Goal: Contribute content: Add original content to the website for others to see

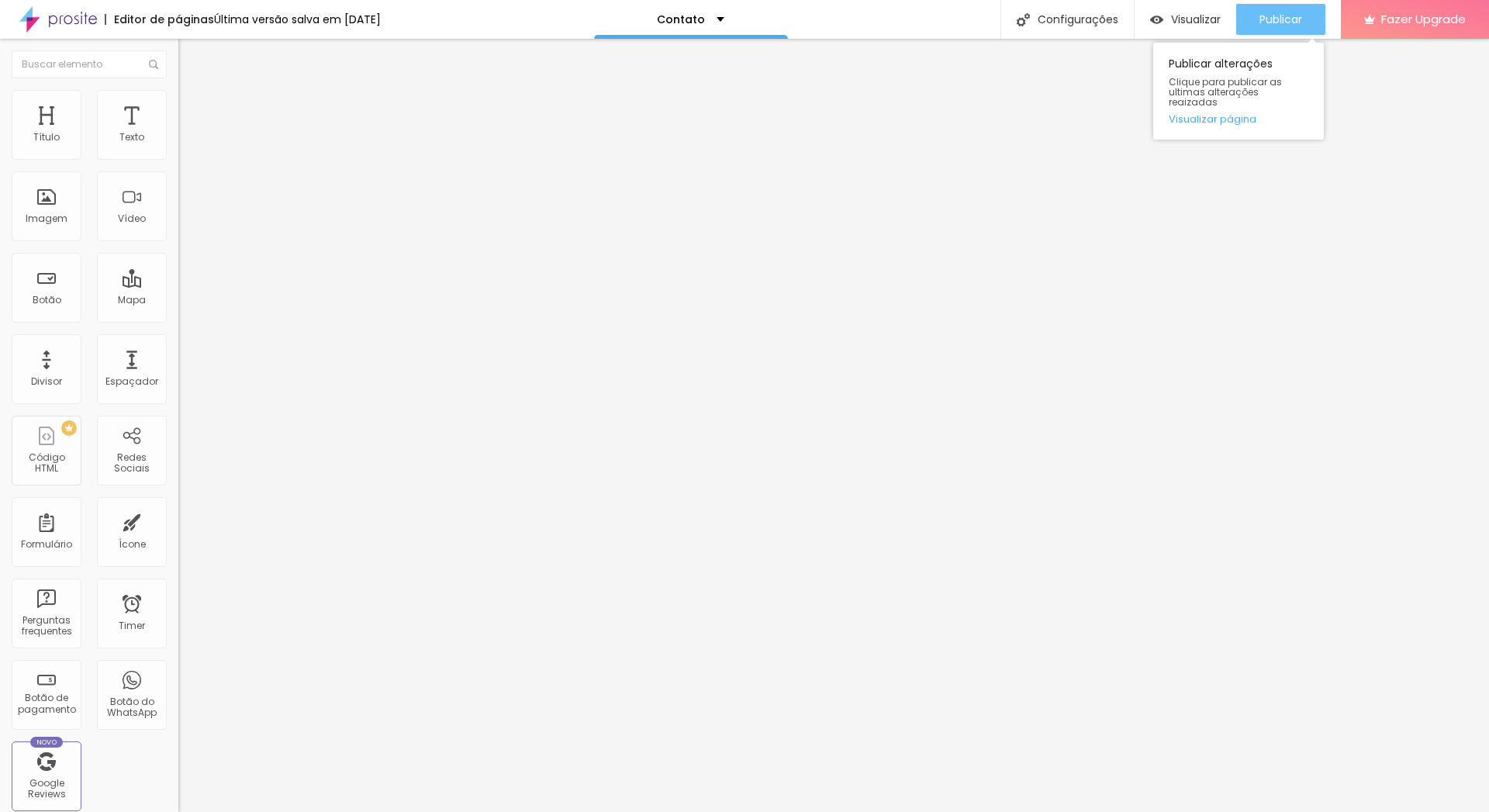
click at [1289, 18] on span "Publicar" at bounding box center [1281, 19] width 43 height 13
click at [178, 116] on li "Estilo" at bounding box center [267, 110] width 178 height 16
click at [185, 154] on img at bounding box center [190, 150] width 10 height 10
radio input "false"
radio input "true"
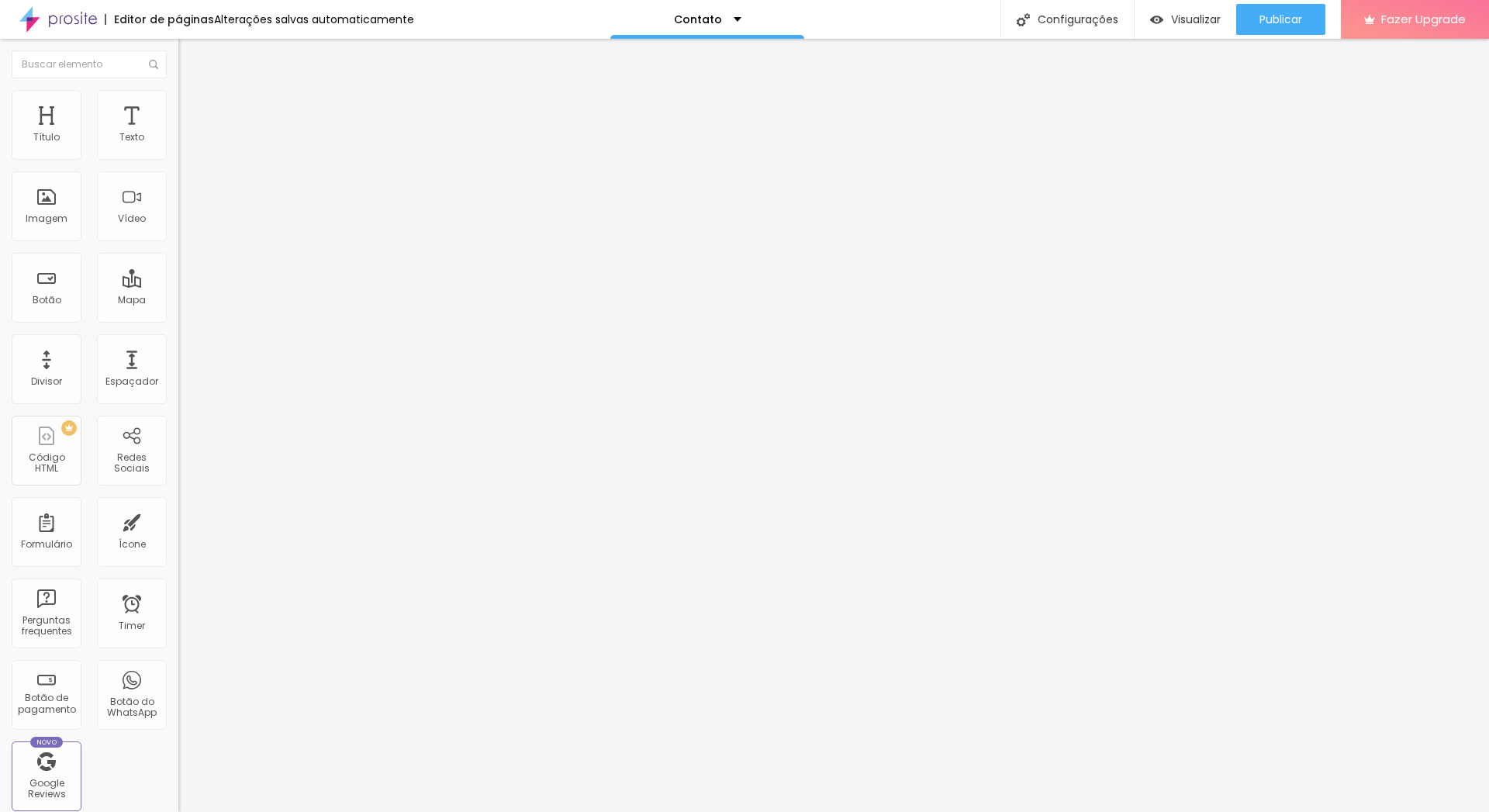
click at [185, 154] on img at bounding box center [190, 150] width 10 height 10
radio input "true"
radio input "false"
click at [185, 154] on img at bounding box center [190, 150] width 10 height 10
radio input "true"
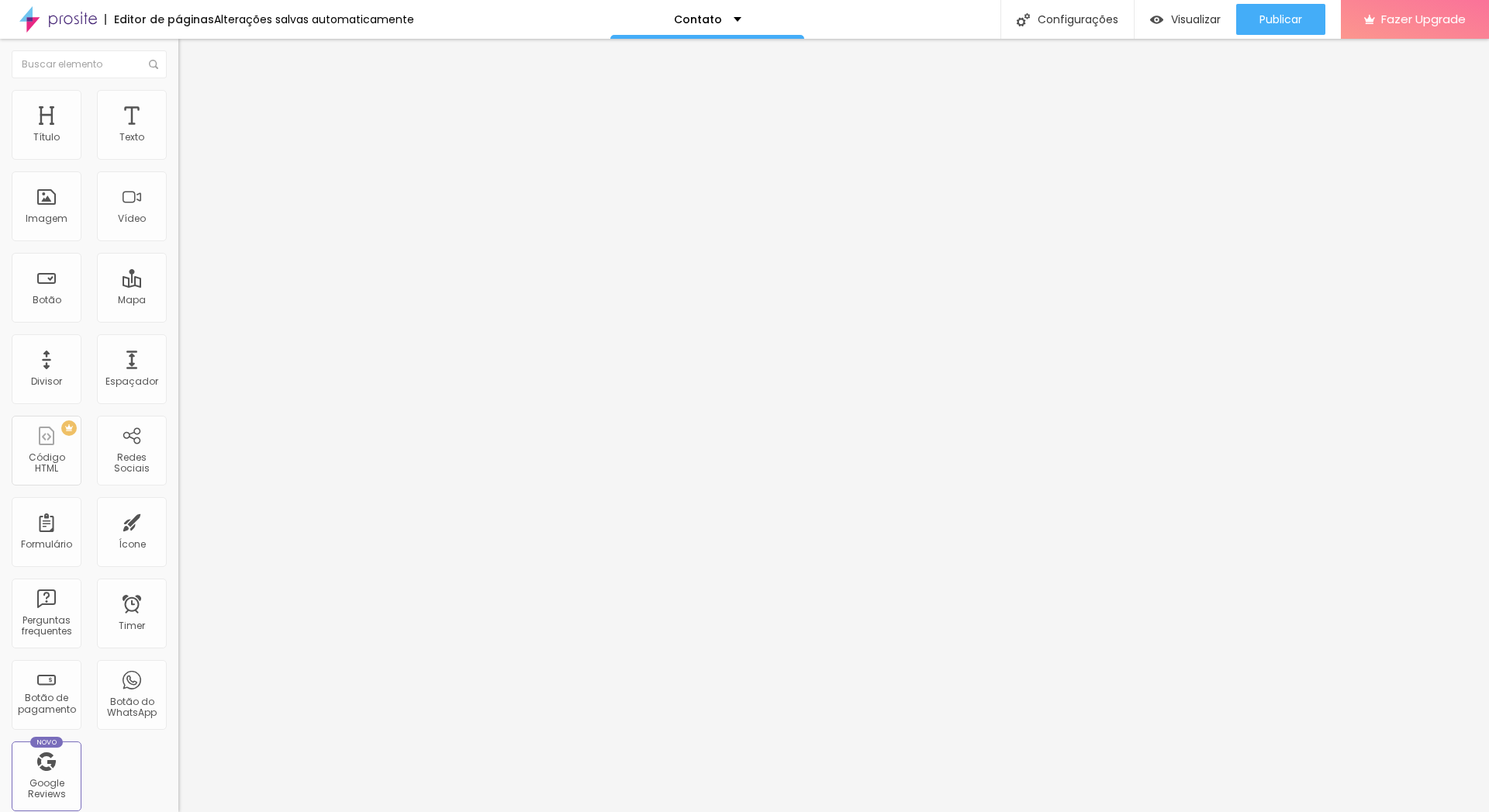
radio input "false"
click at [185, 154] on img at bounding box center [190, 150] width 10 height 10
radio input "false"
radio input "true"
click at [185, 154] on img at bounding box center [190, 150] width 10 height 10
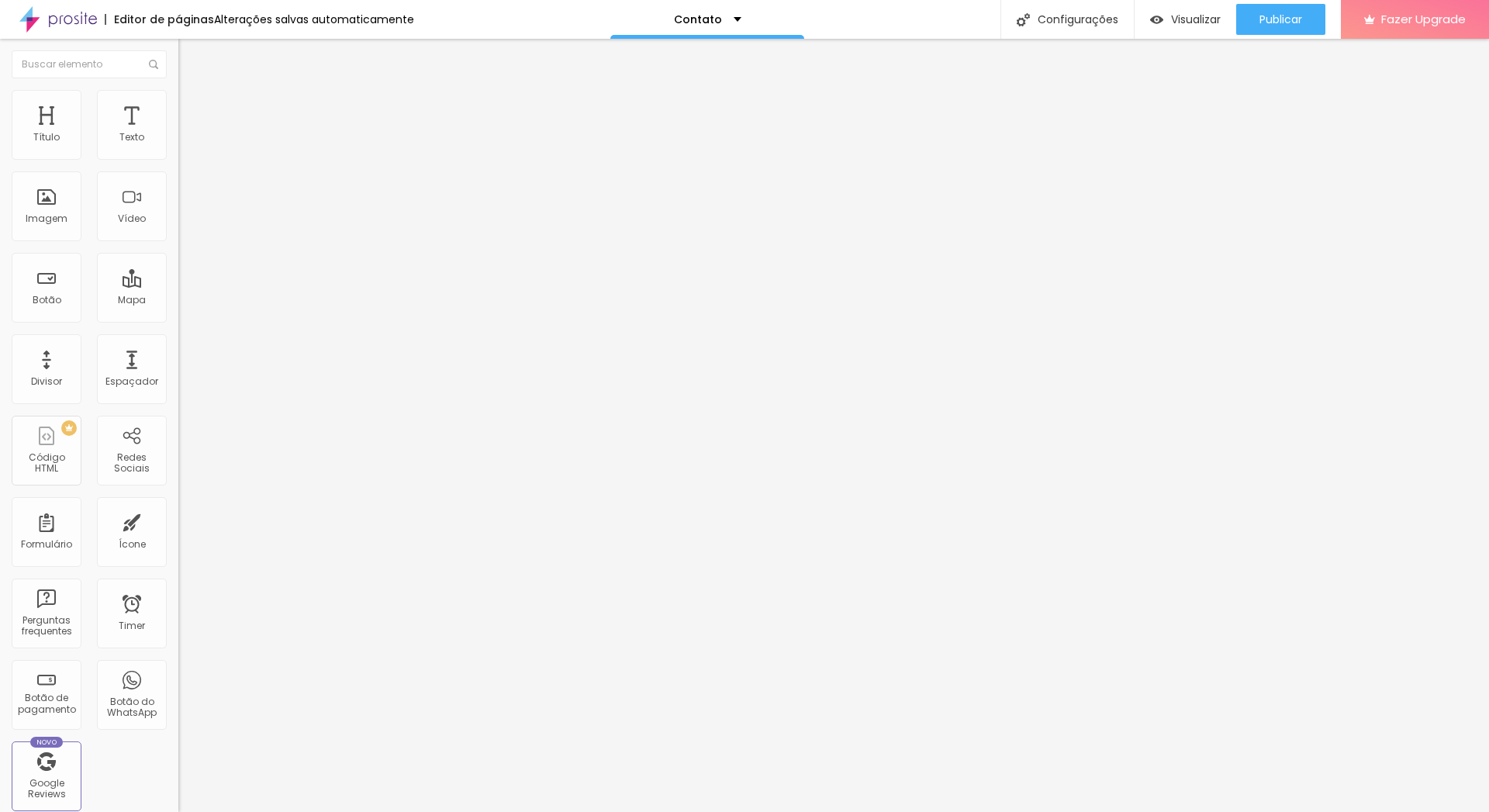
radio input "true"
radio input "false"
type input "15"
type input "16"
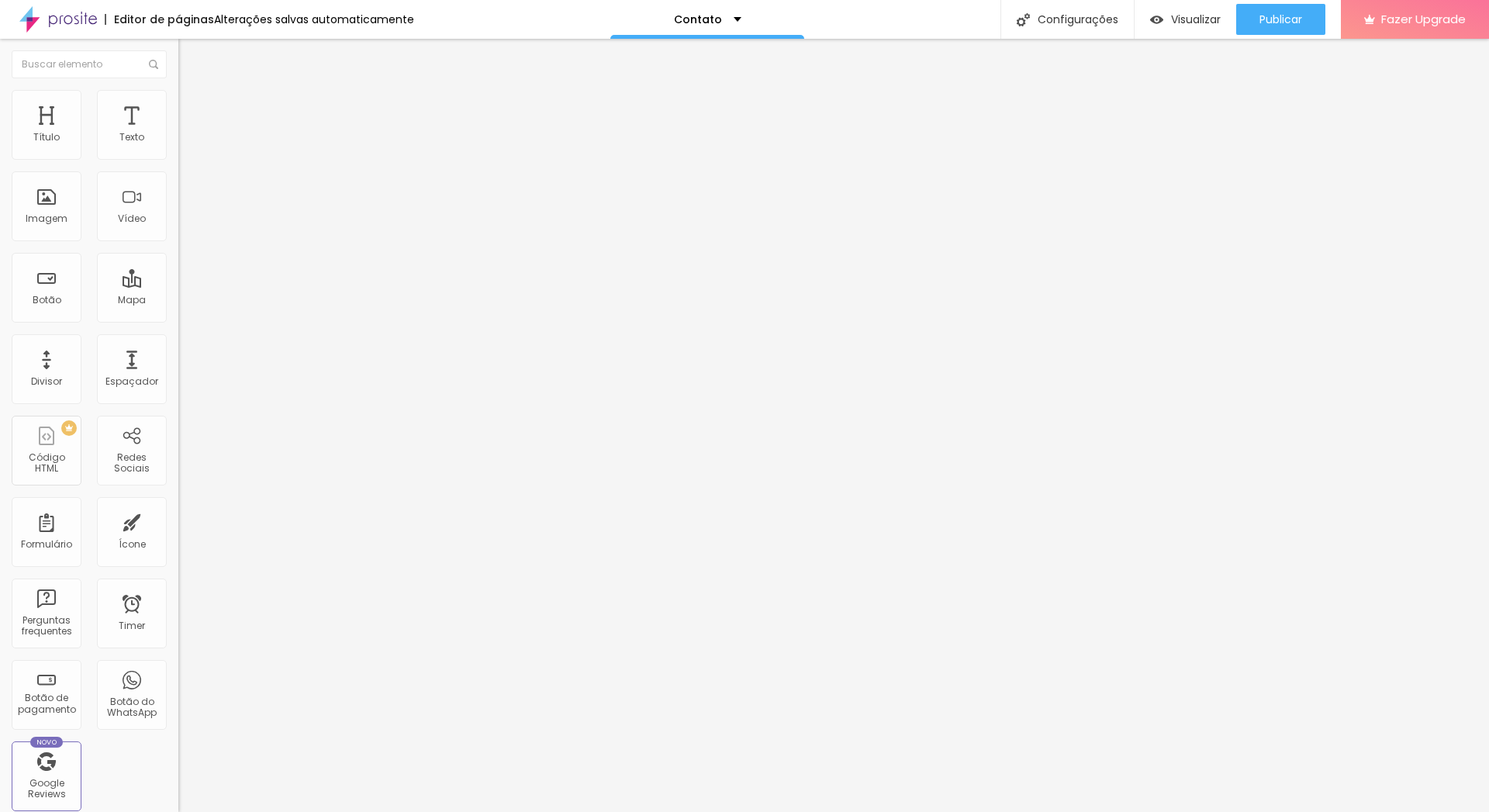
type input "16"
type input "17"
type input "18"
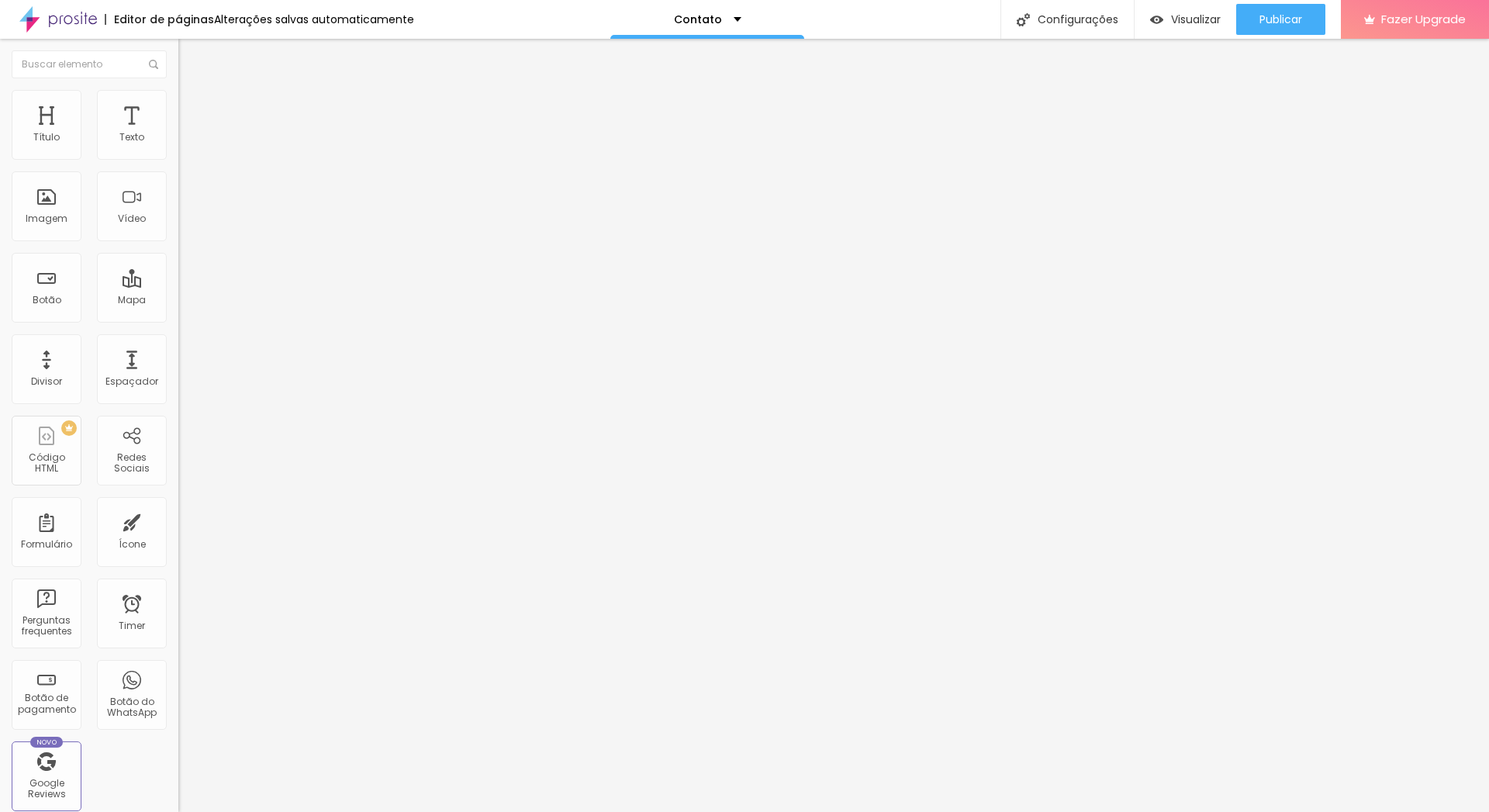
drag, startPoint x: 56, startPoint y: 245, endPoint x: 199, endPoint y: 247, distance: 143.0
type input "18"
click at [199, 462] on input "range" at bounding box center [228, 468] width 100 height 13
click at [178, 508] on span "Verde claro" at bounding box center [205, 515] width 55 height 14
click at [178, 533] on span "Verde escuro" at bounding box center [209, 539] width 62 height 14
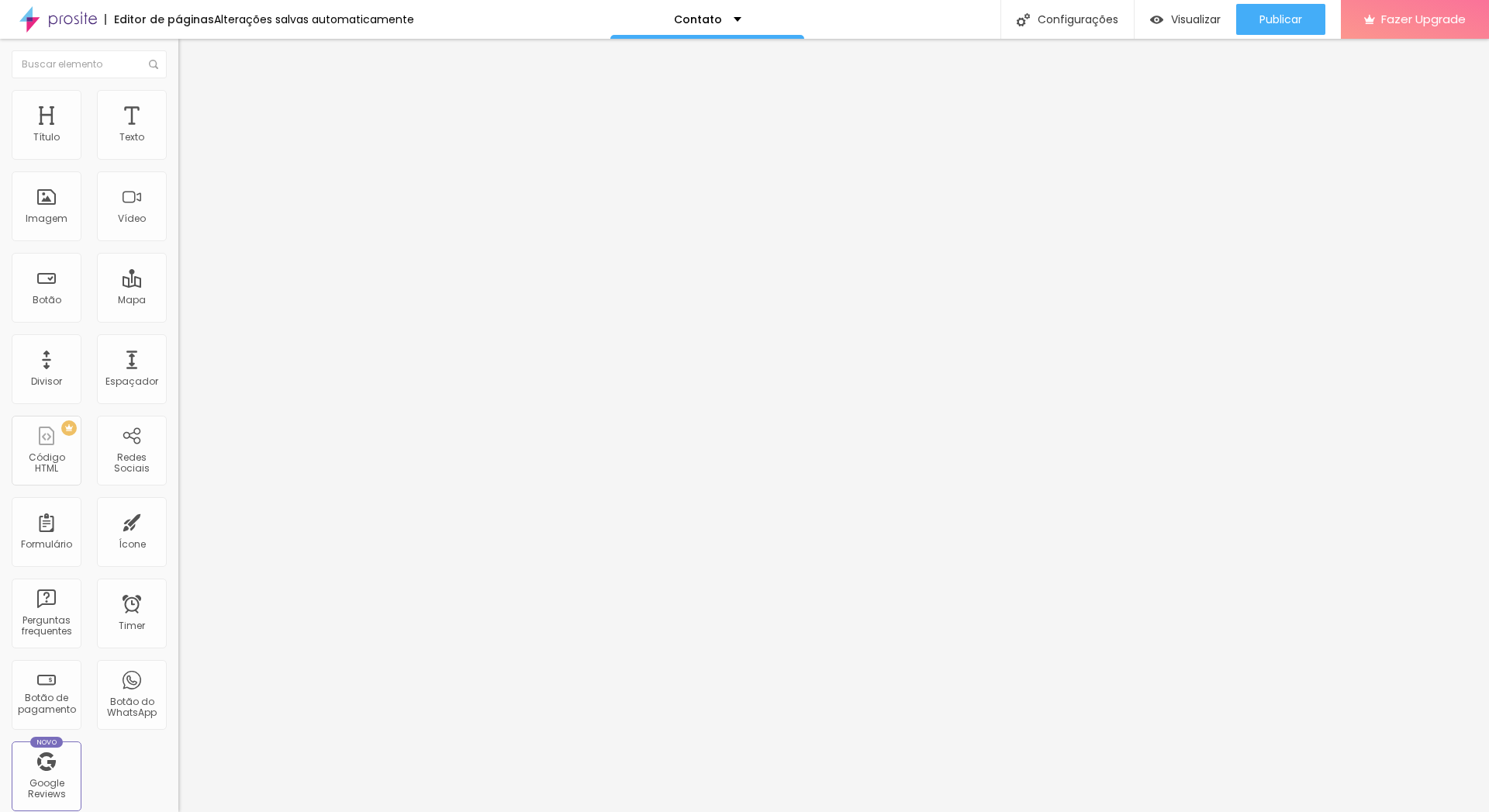
click at [178, 518] on span "Verde claro" at bounding box center [205, 525] width 55 height 14
click at [178, 551] on span "Arredondada" at bounding box center [210, 558] width 65 height 14
click at [178, 570] on span "Curvada" at bounding box center [200, 576] width 44 height 14
click at [178, 118] on li "Avançado" at bounding box center [267, 126] width 178 height 16
click at [1302, 11] on div "Publicar" at bounding box center [1281, 19] width 43 height 31
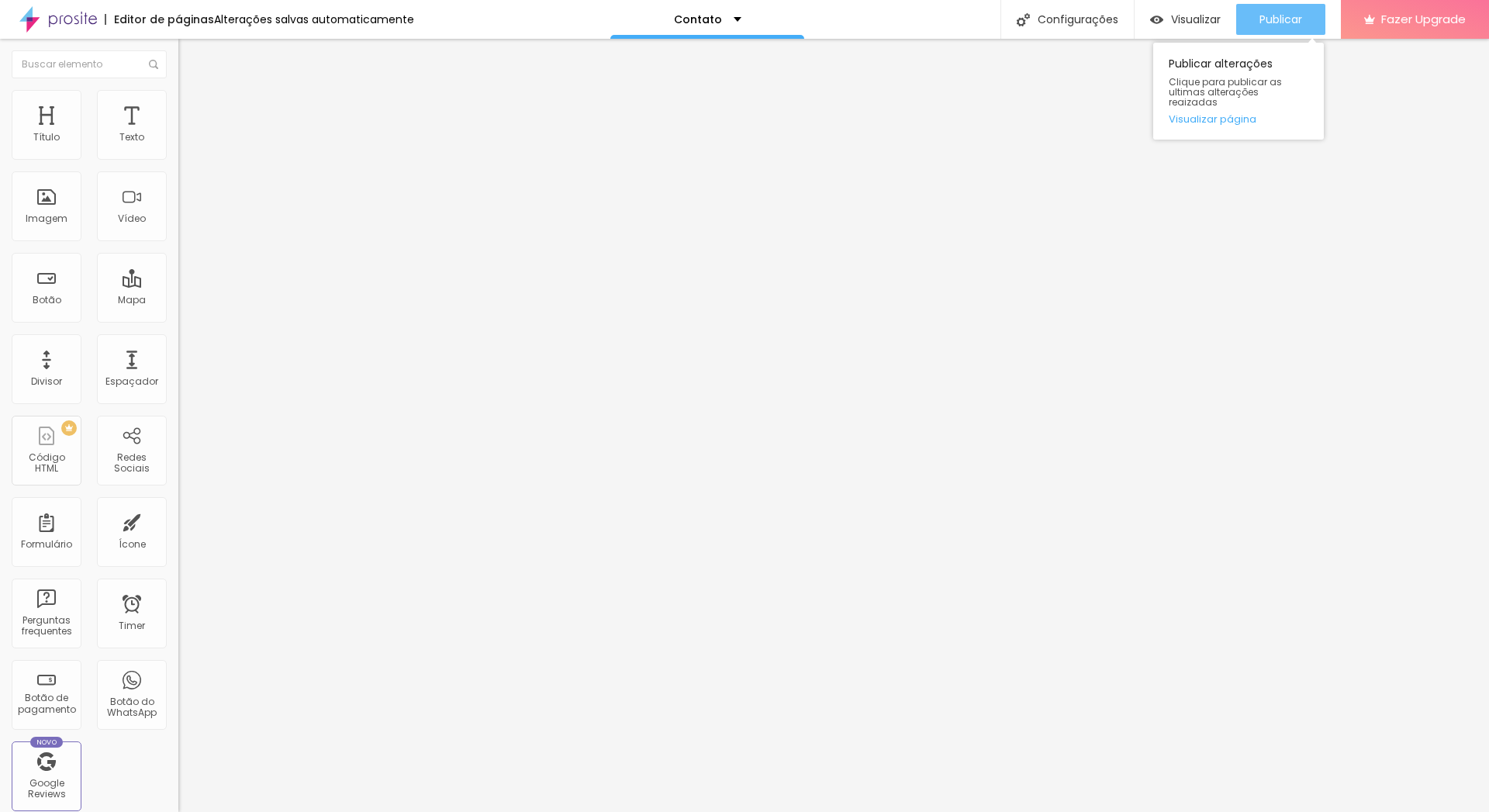
click at [1278, 22] on span "Publicar" at bounding box center [1281, 19] width 43 height 13
click at [1150, 19] on img "button" at bounding box center [1157, 20] width 14 height 14
click at [1291, 21] on span "Publicar" at bounding box center [1281, 19] width 43 height 13
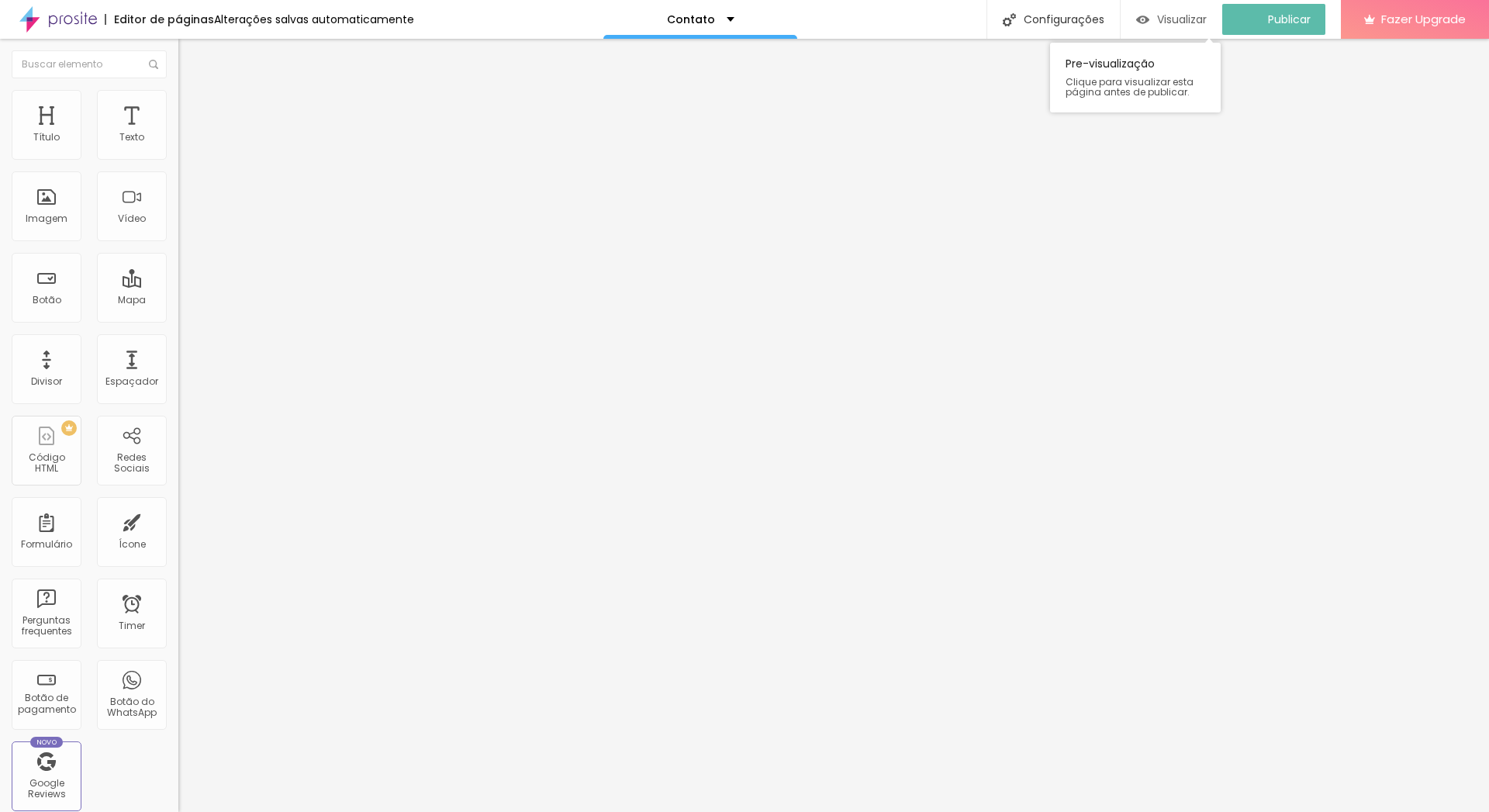
click at [1182, 18] on span "Visualizar" at bounding box center [1181, 19] width 50 height 13
click at [58, 17] on img at bounding box center [58, 19] width 78 height 39
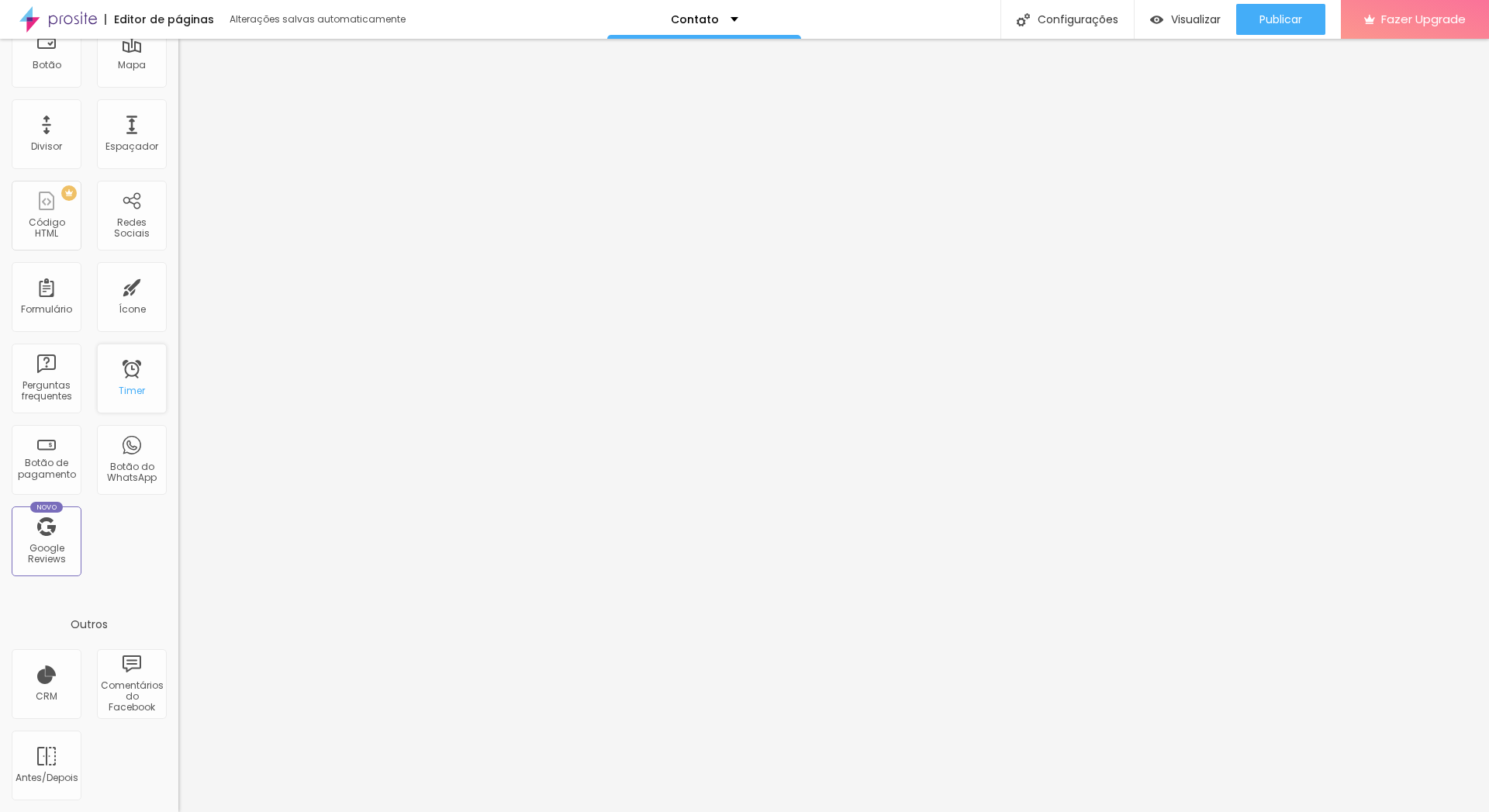
scroll to position [20, 0]
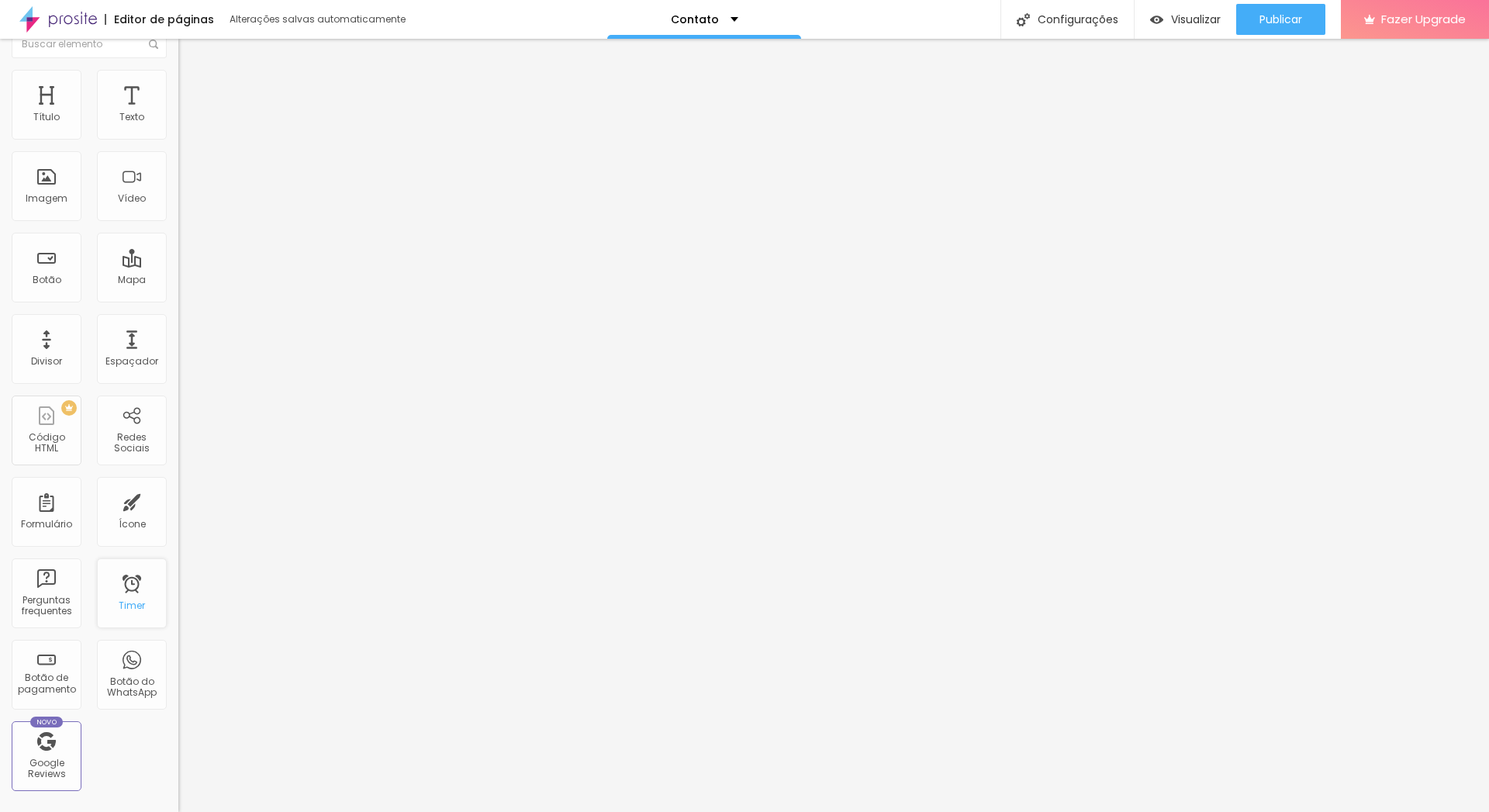
drag, startPoint x: 131, startPoint y: 615, endPoint x: 130, endPoint y: 590, distance: 25.0
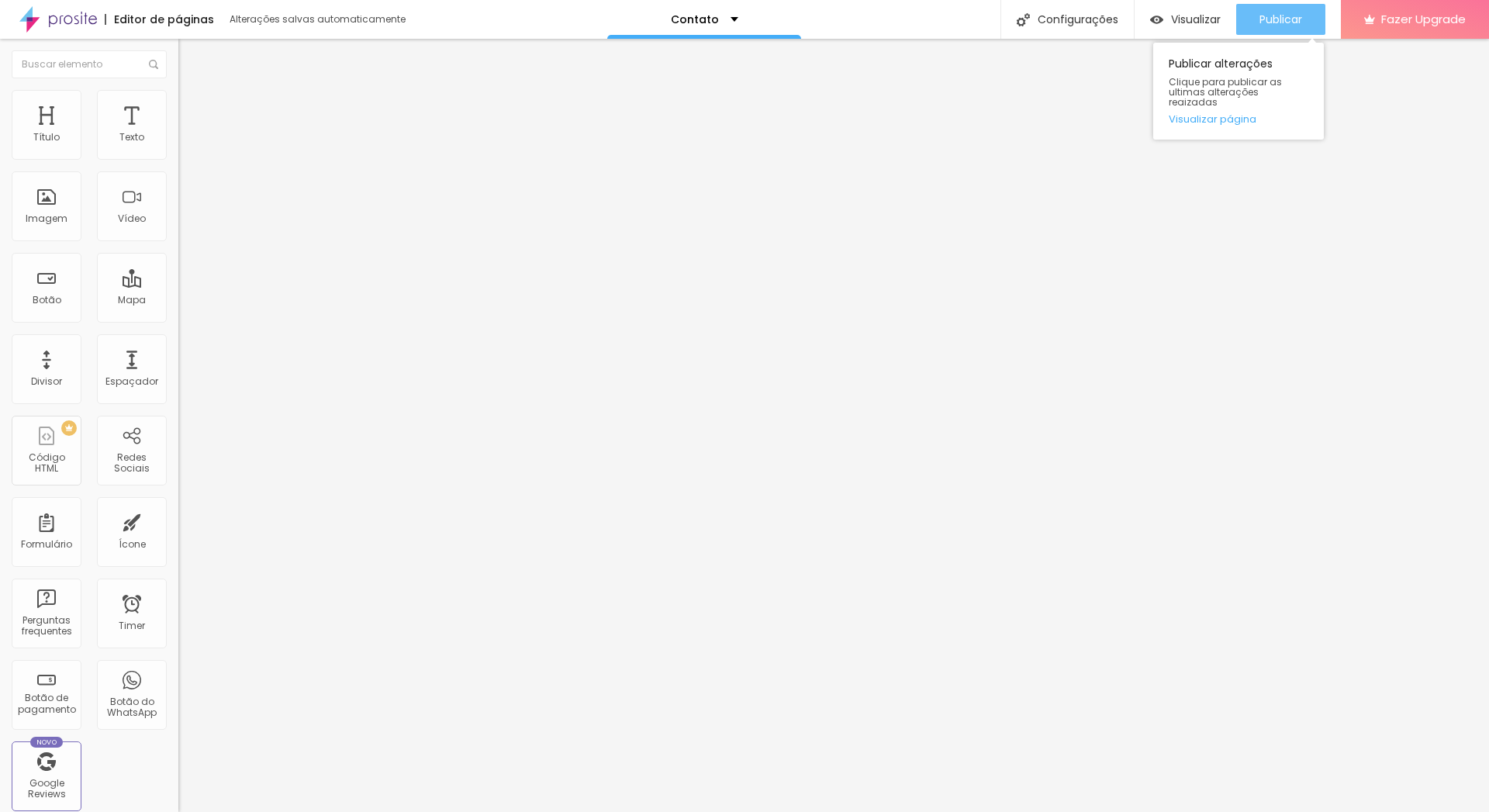
click at [1267, 5] on div "Publicar" at bounding box center [1281, 19] width 43 height 31
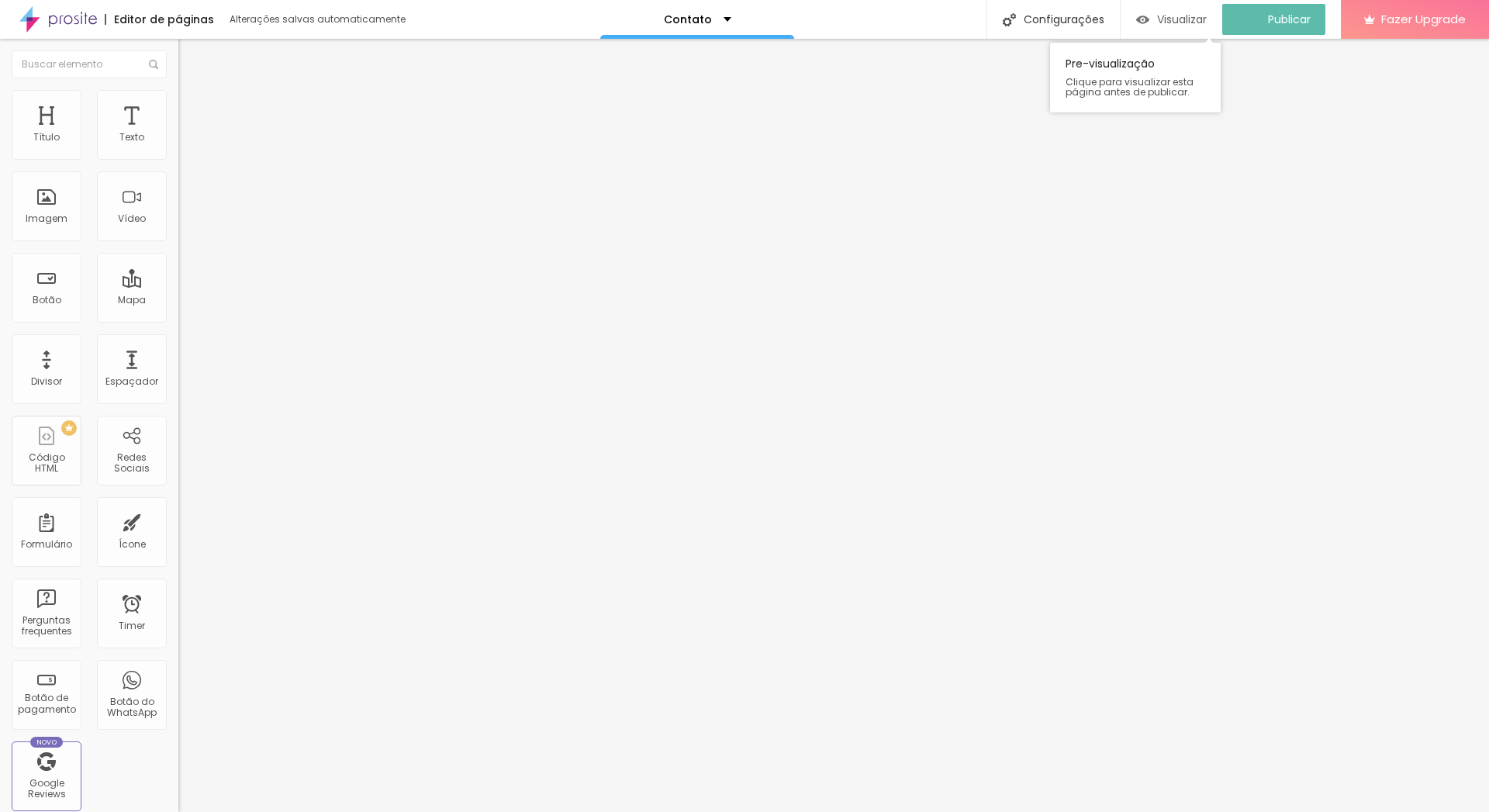
click at [1178, 10] on div "Visualizar" at bounding box center [1172, 19] width 70 height 31
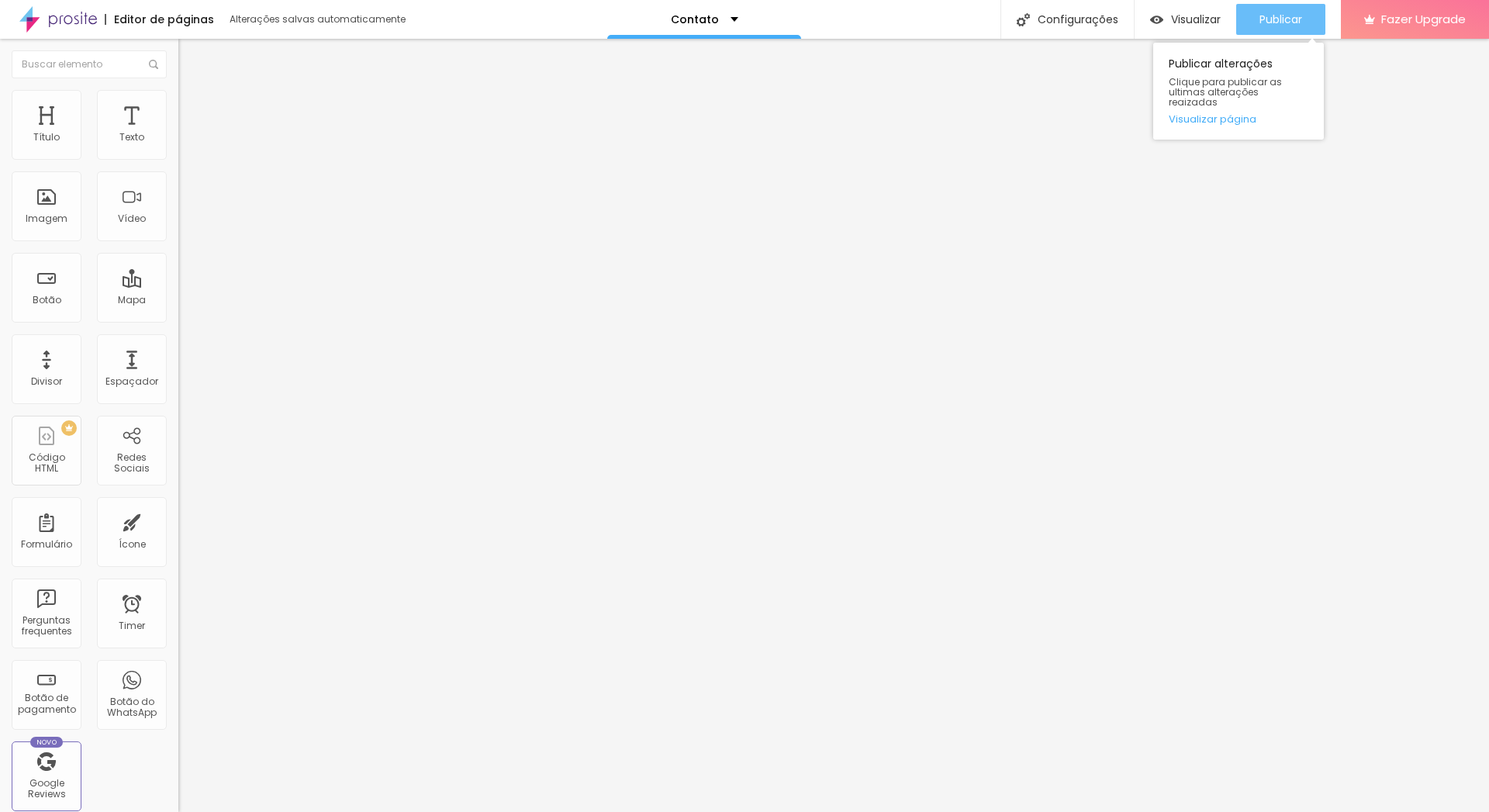
click at [1278, 21] on span "Publicar" at bounding box center [1281, 19] width 43 height 13
